Goal: Obtain resource: Obtain resource

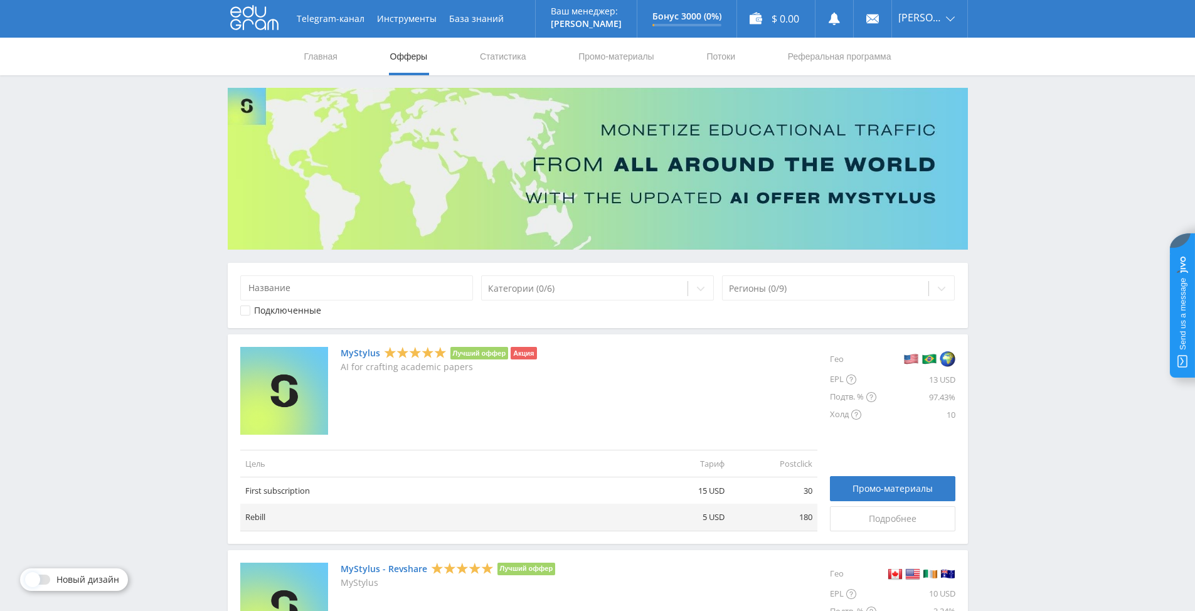
click at [363, 349] on link "MyStylus" at bounding box center [361, 353] width 40 height 10
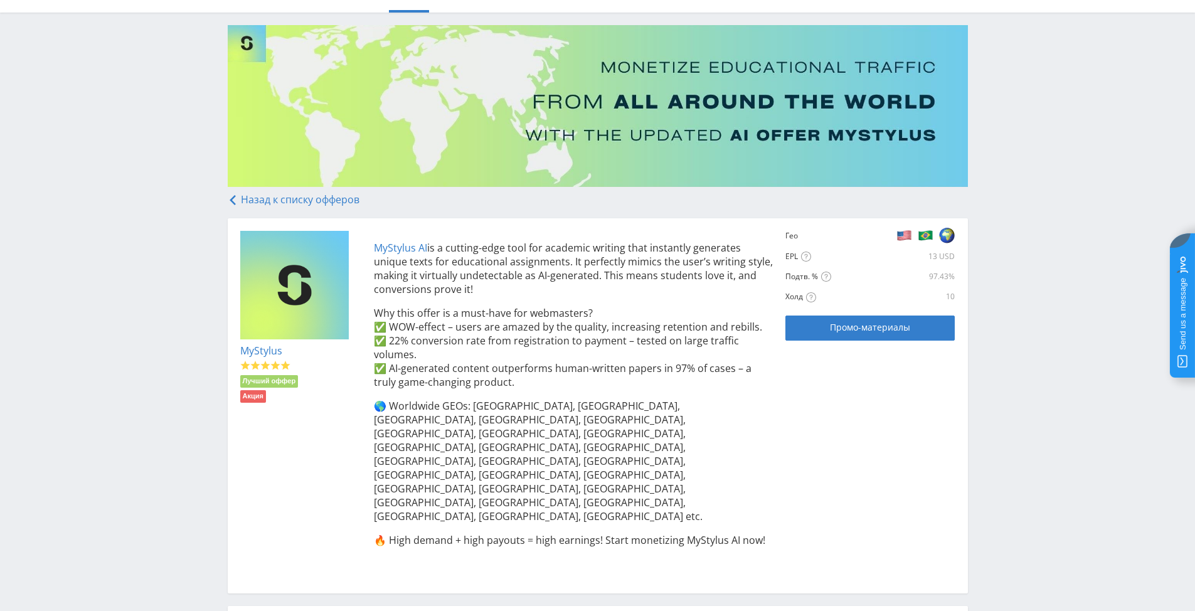
scroll to position [125, 0]
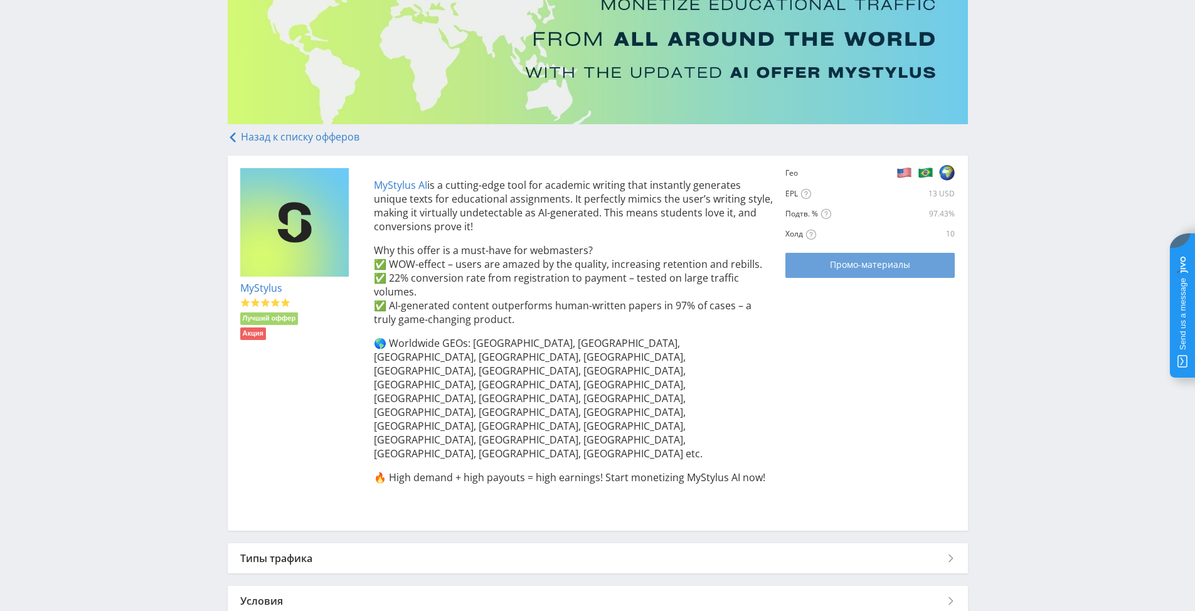
click at [847, 266] on span "Промо-материалы" at bounding box center [870, 265] width 80 height 10
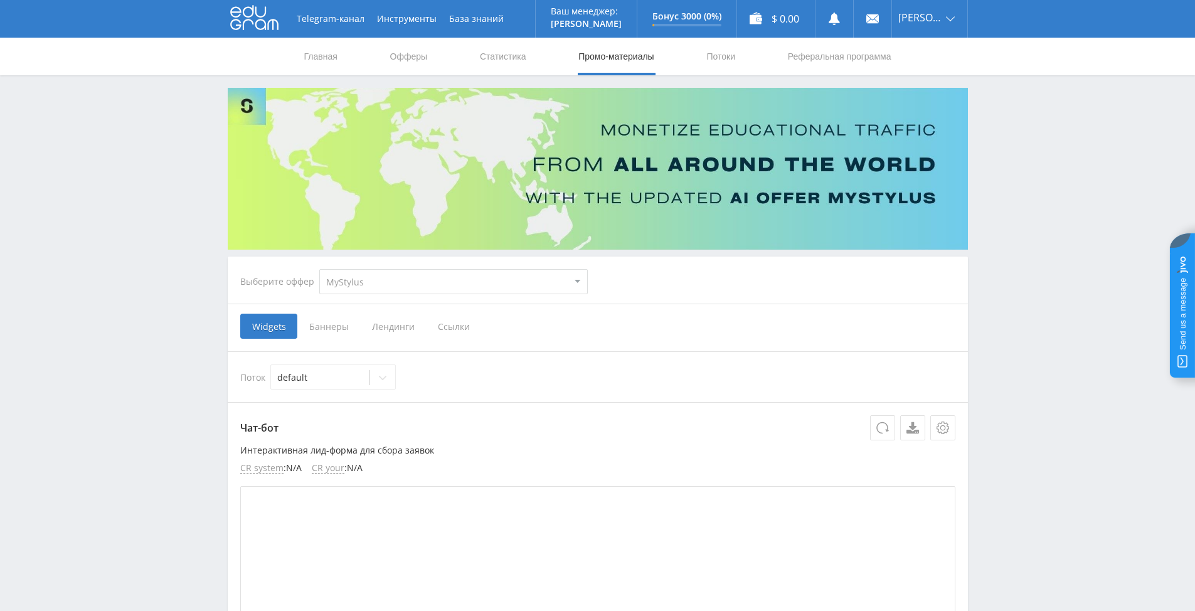
scroll to position [125, 0]
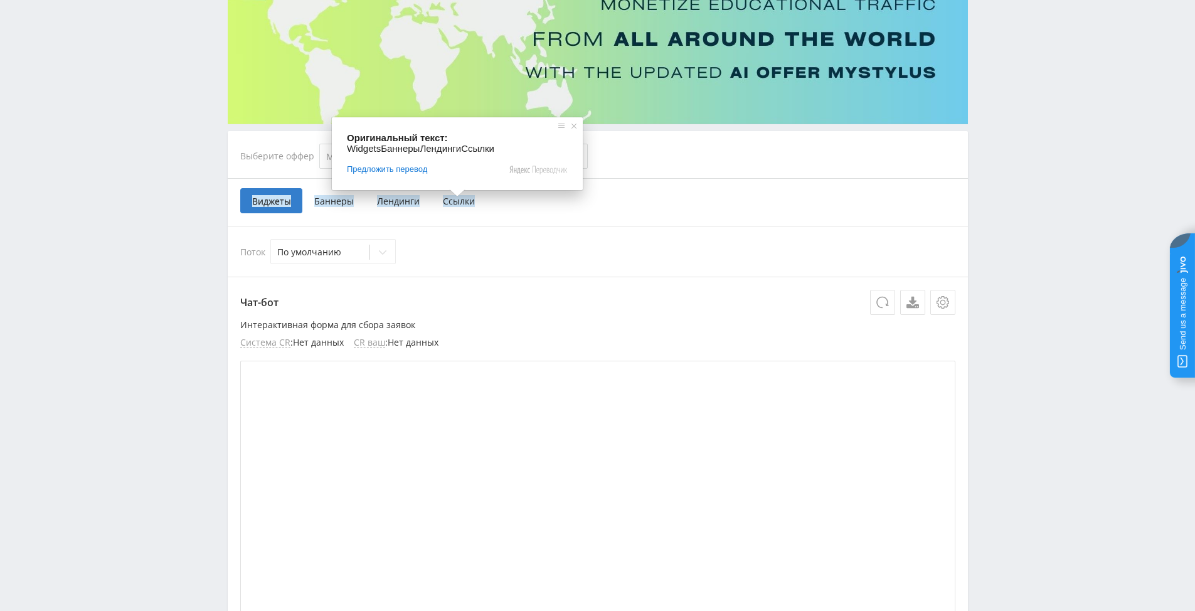
click at [455, 202] on ya-tr-span "Ссылки" at bounding box center [459, 201] width 32 height 12
click at [0, 0] on input "Ссылки" at bounding box center [0, 0] width 0 height 0
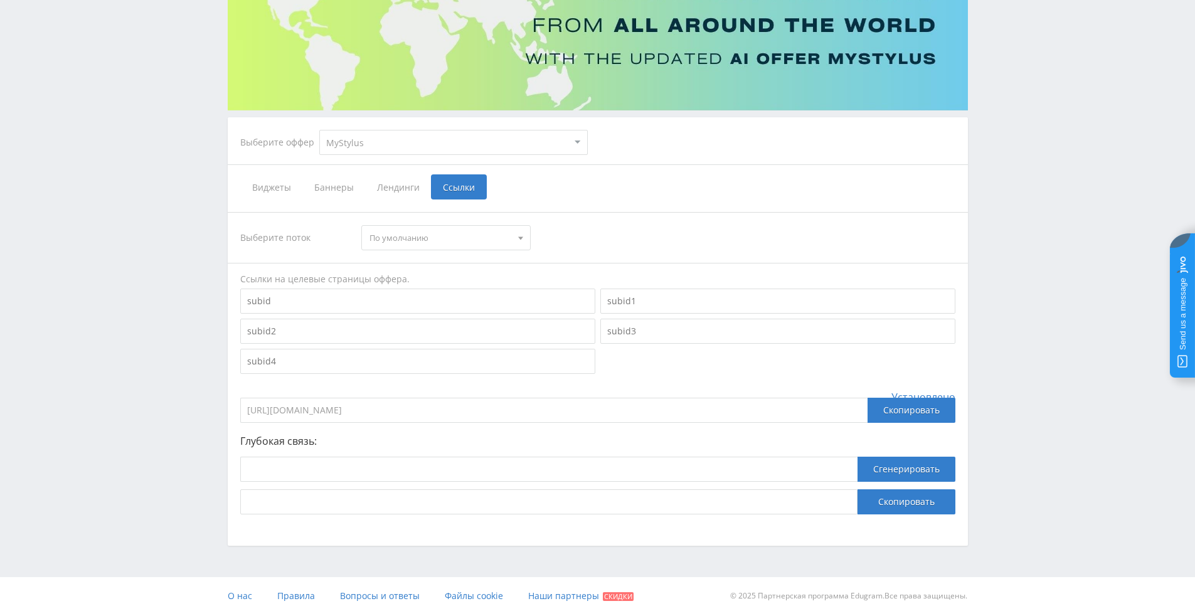
scroll to position [143, 0]
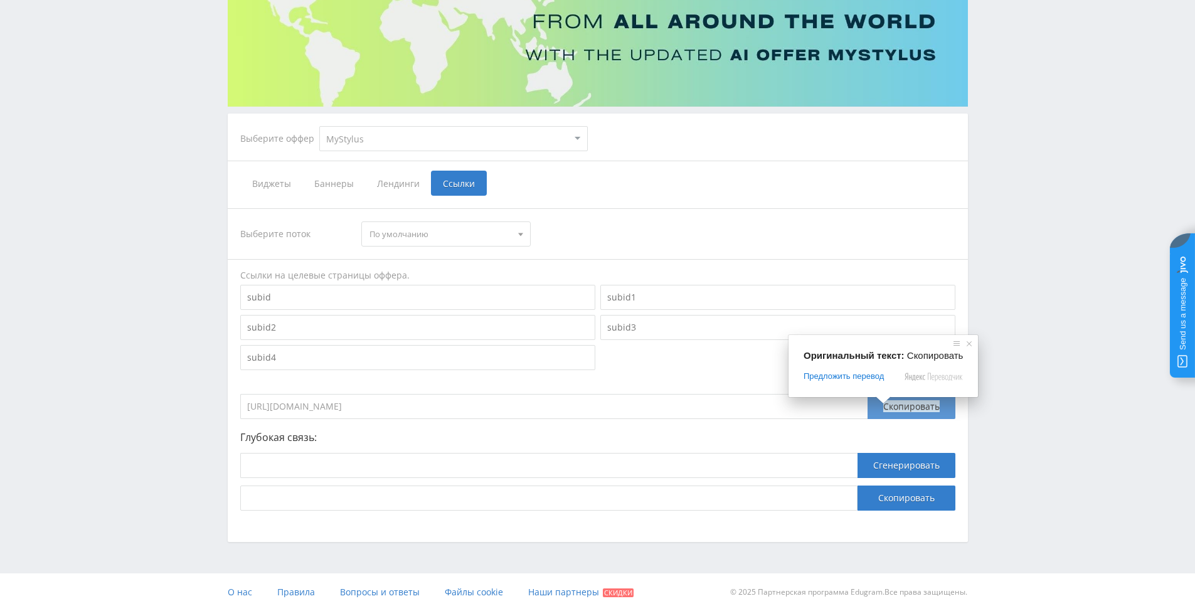
click at [893, 407] on ya-tr-span "Скопировать" at bounding box center [911, 406] width 56 height 12
